Goal: Task Accomplishment & Management: Manage account settings

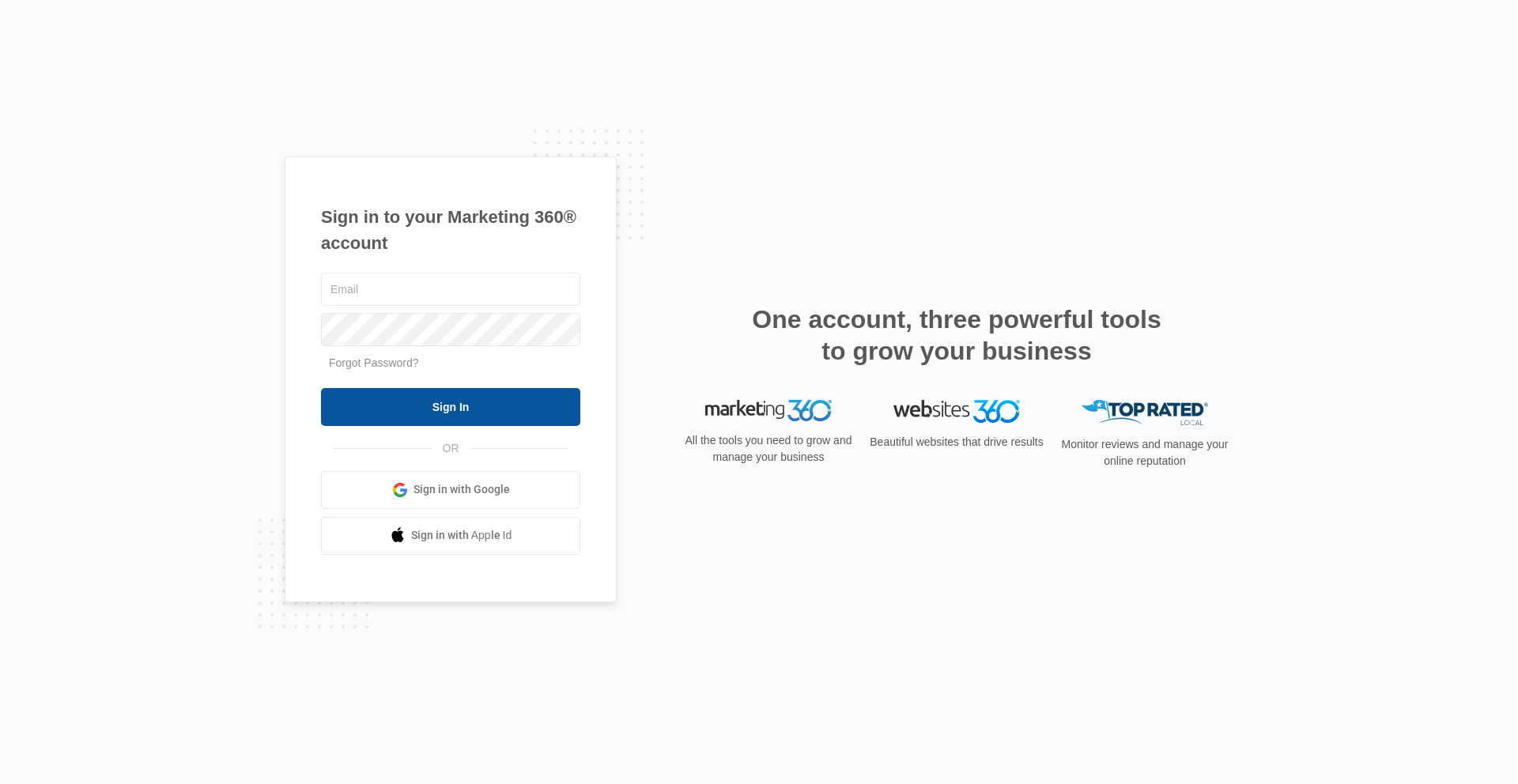
type input "[PERSON_NAME][EMAIL_ADDRESS][PERSON_NAME][DOMAIN_NAME]"
click at [403, 402] on input "Sign In" at bounding box center [451, 407] width 259 height 38
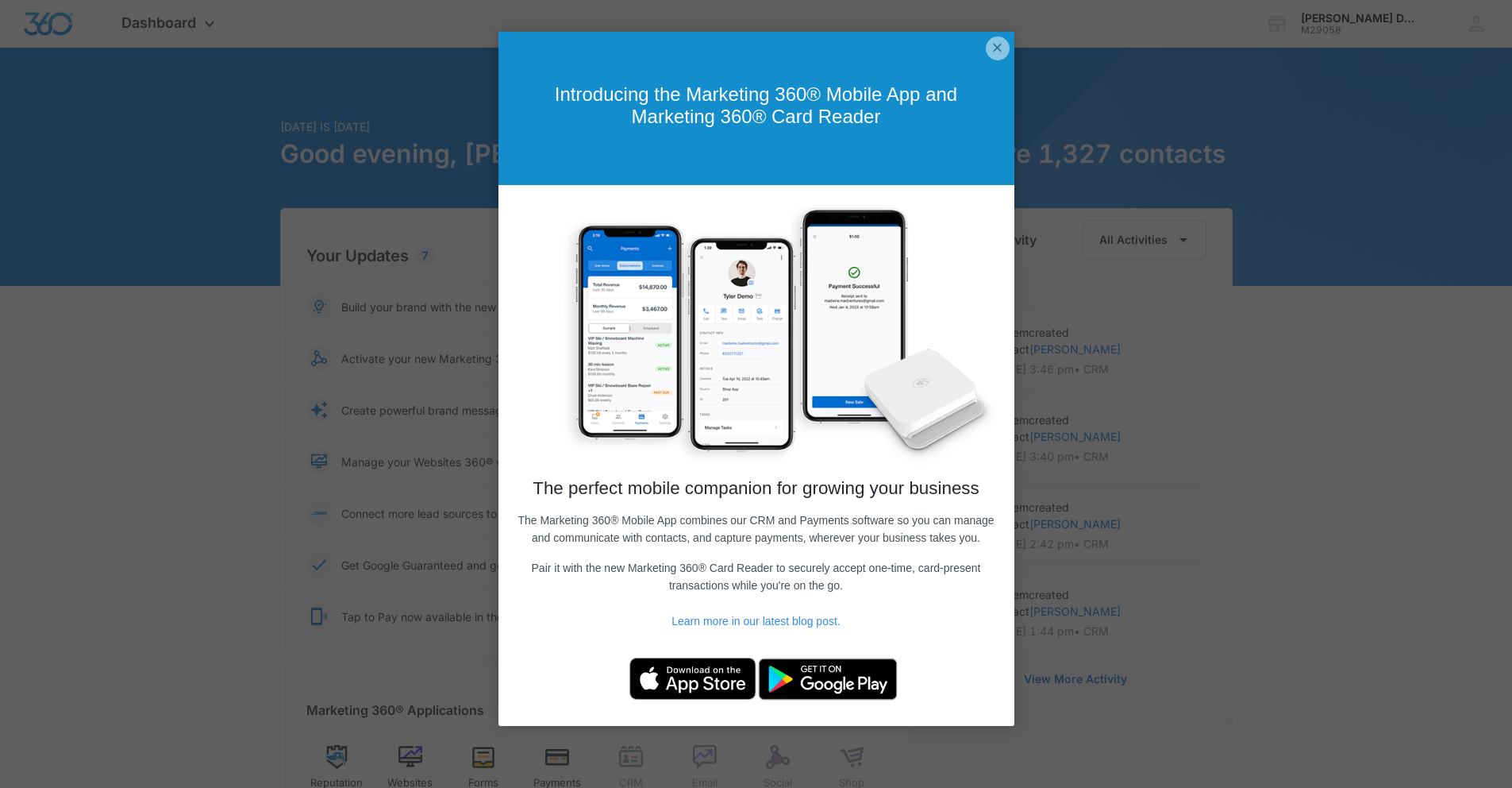
click at [988, 56] on link "×" at bounding box center [998, 48] width 24 height 24
